Goal: Transaction & Acquisition: Download file/media

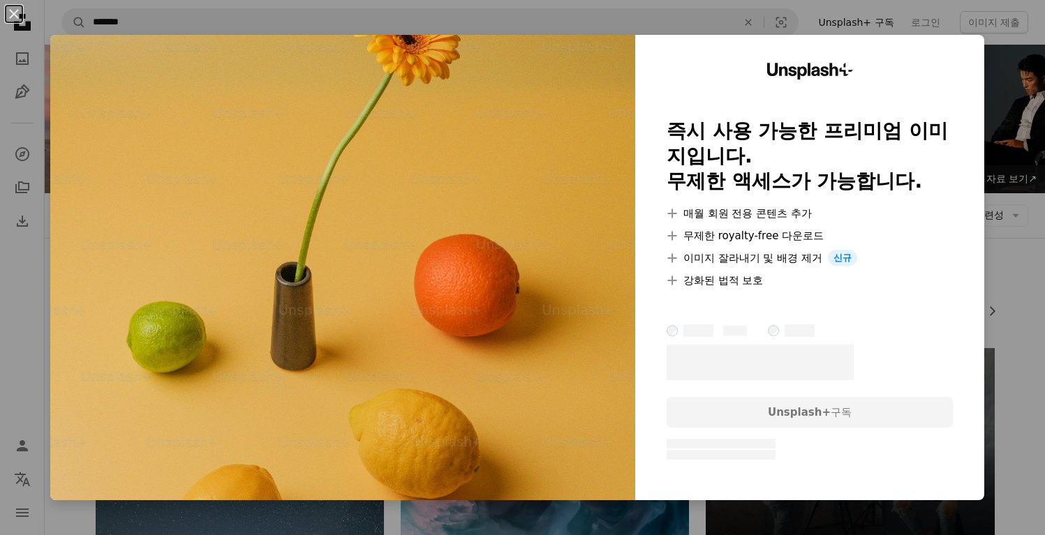
scroll to position [1127, 0]
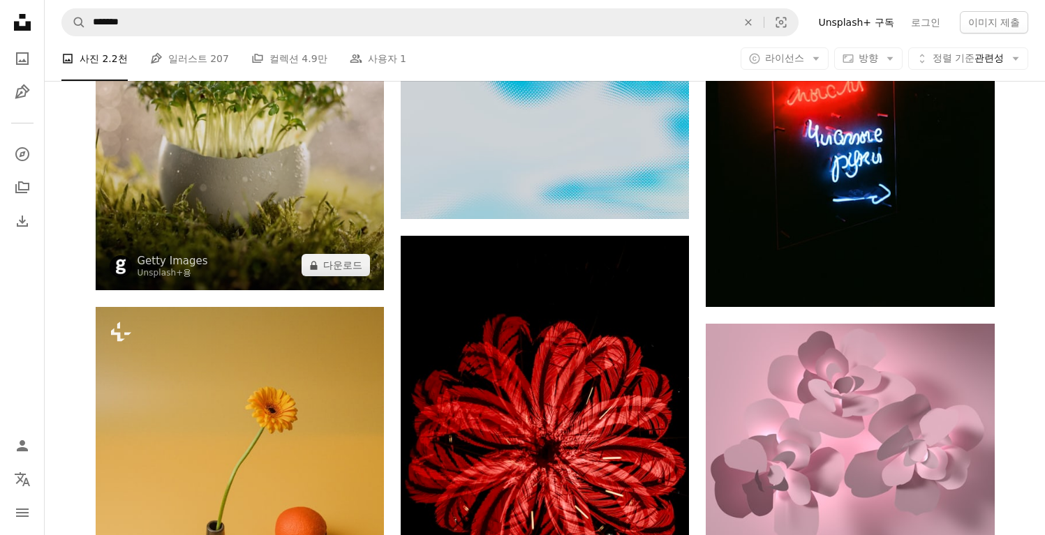
scroll to position [854, 0]
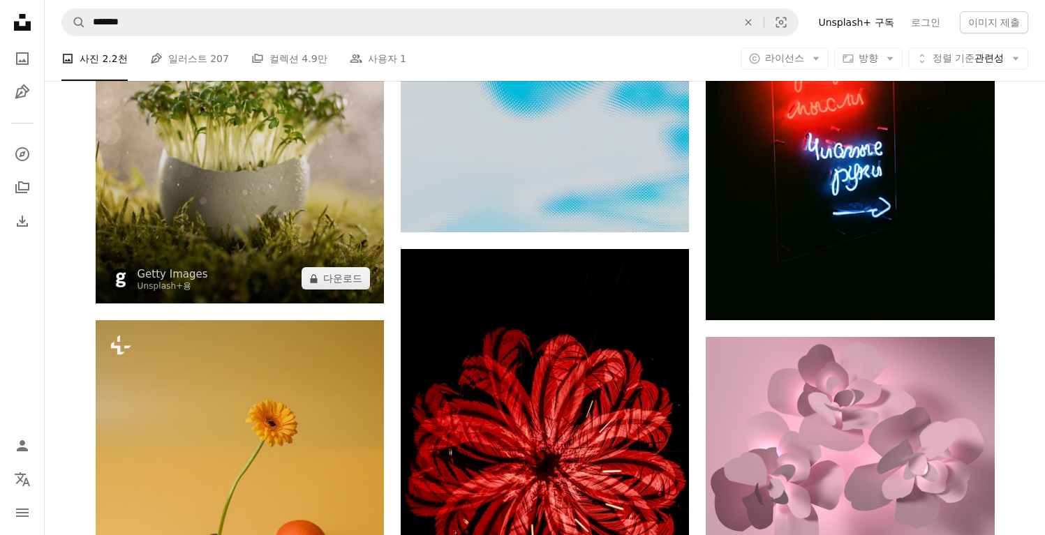
click at [353, 191] on img at bounding box center [240, 123] width 288 height 361
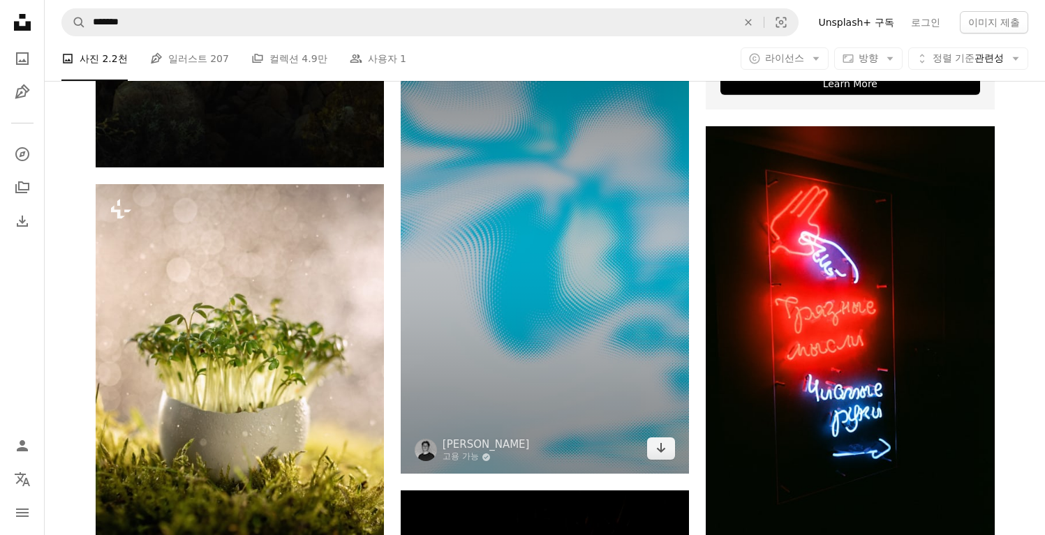
scroll to position [667, 0]
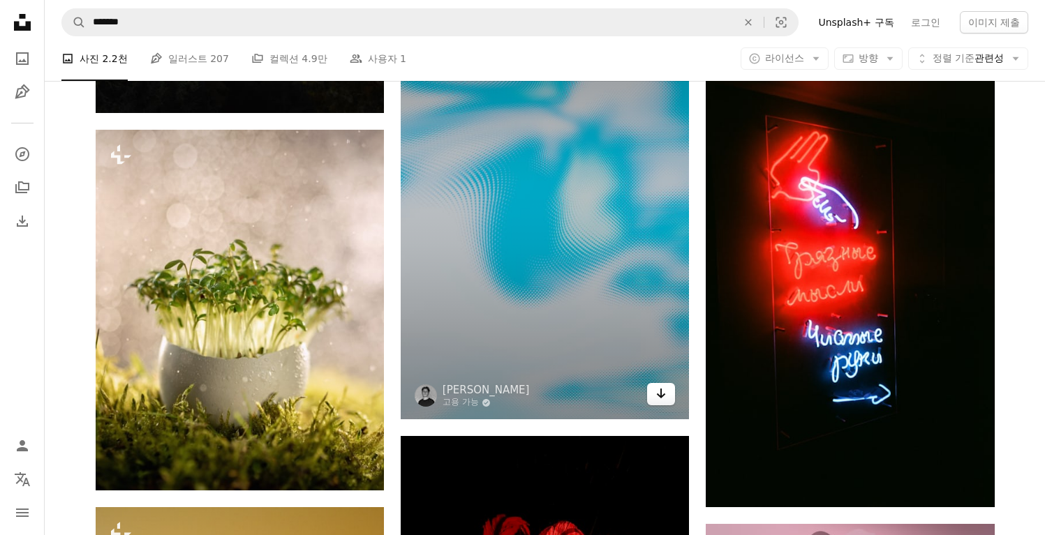
click at [666, 396] on icon "Arrow pointing down" at bounding box center [660, 393] width 11 height 17
